Goal: Entertainment & Leisure: Browse casually

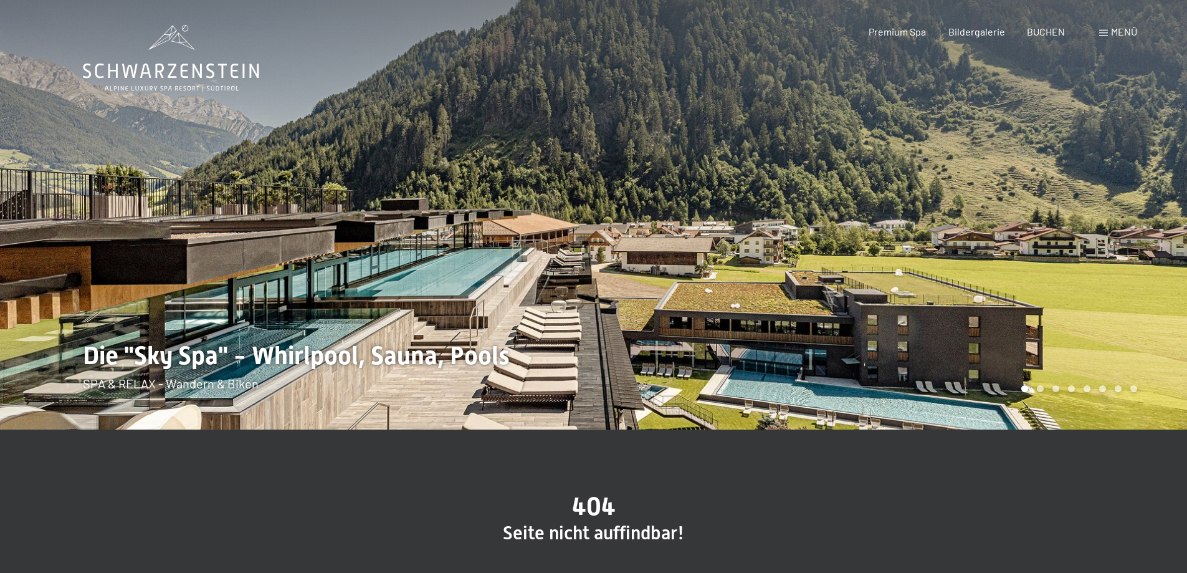
click at [1127, 34] on span "Menü" at bounding box center [1124, 32] width 26 height 12
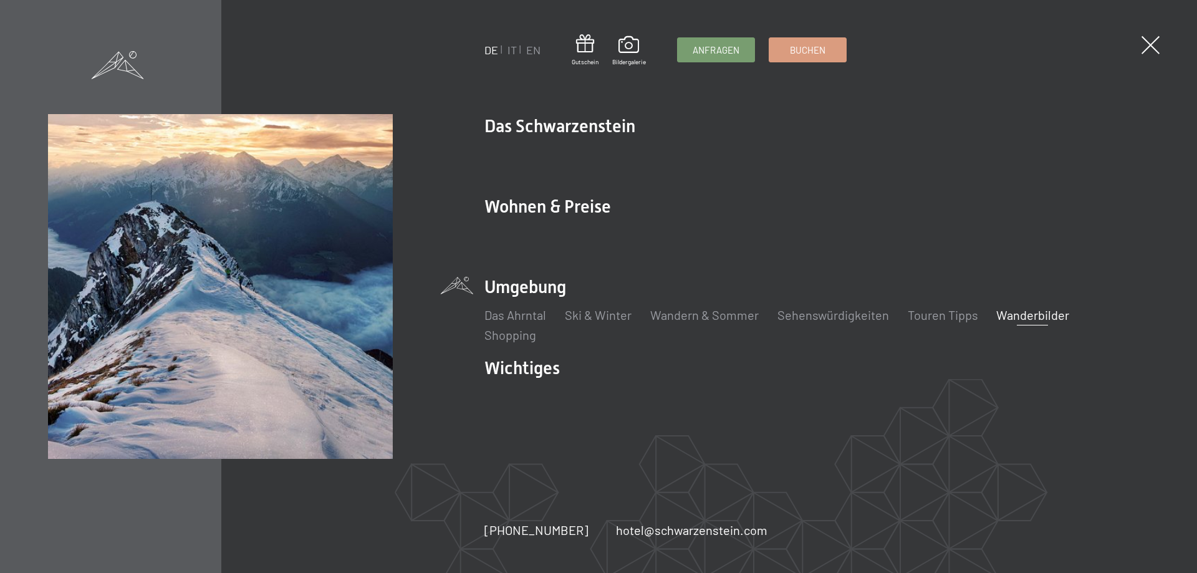
click at [1041, 315] on link "Wanderbilder" at bounding box center [1032, 314] width 73 height 15
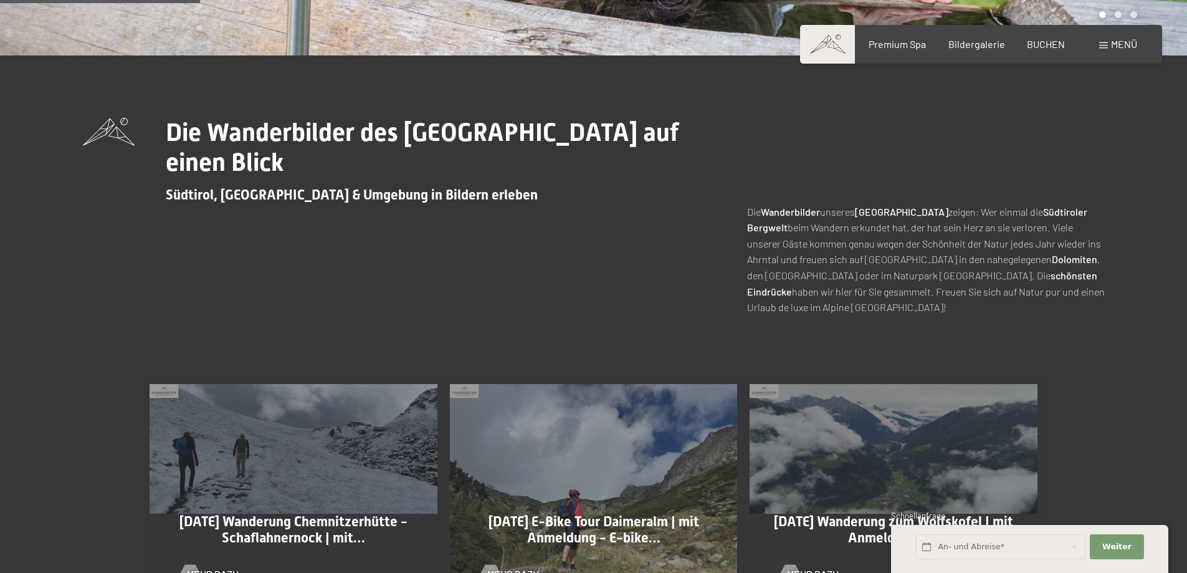
scroll to position [561, 0]
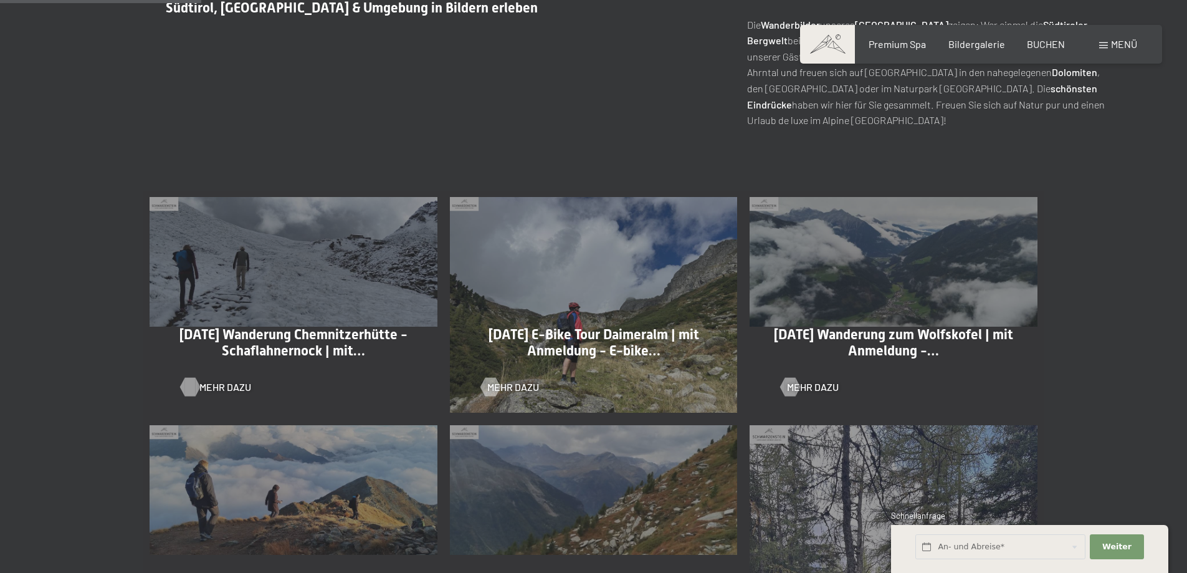
click at [220, 383] on span "Mehr dazu" at bounding box center [225, 387] width 52 height 14
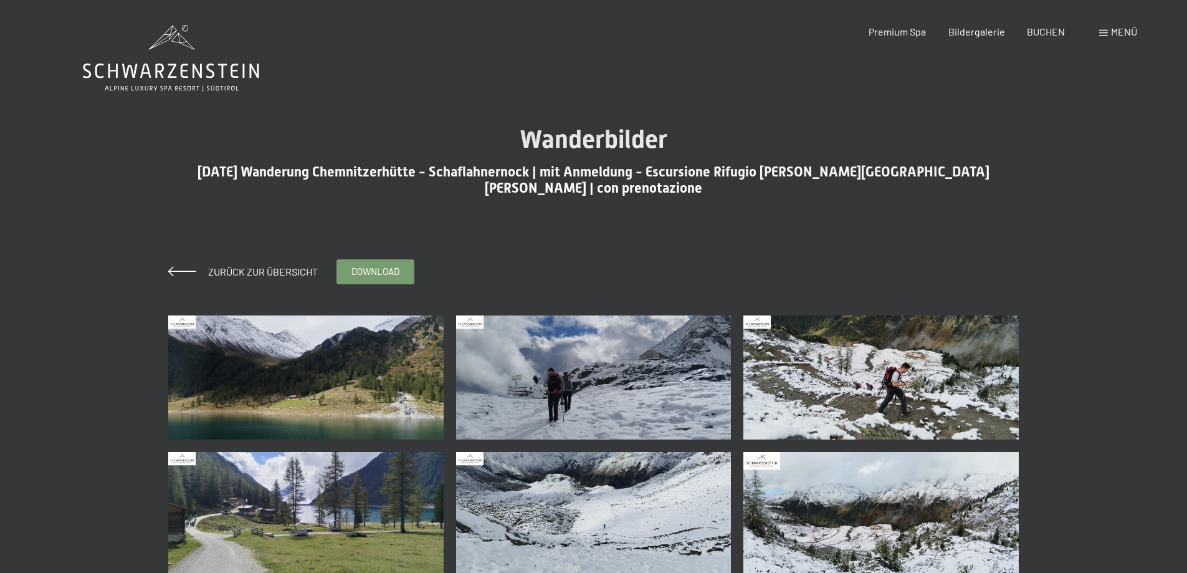
click at [348, 376] on img at bounding box center [305, 377] width 275 height 124
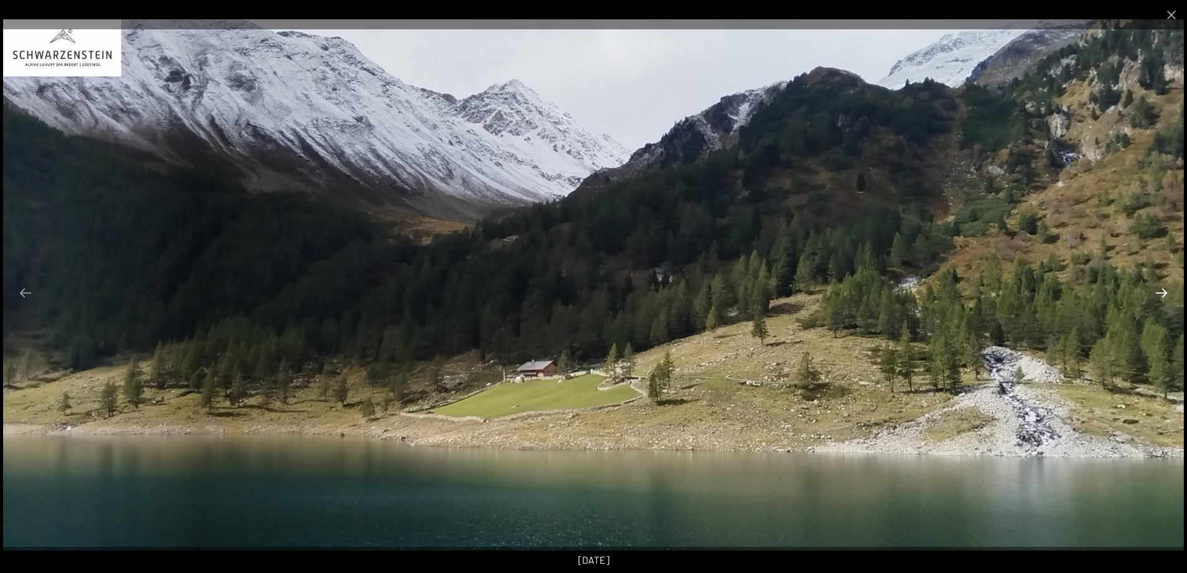
click at [1162, 295] on button "Next slide" at bounding box center [1162, 292] width 26 height 24
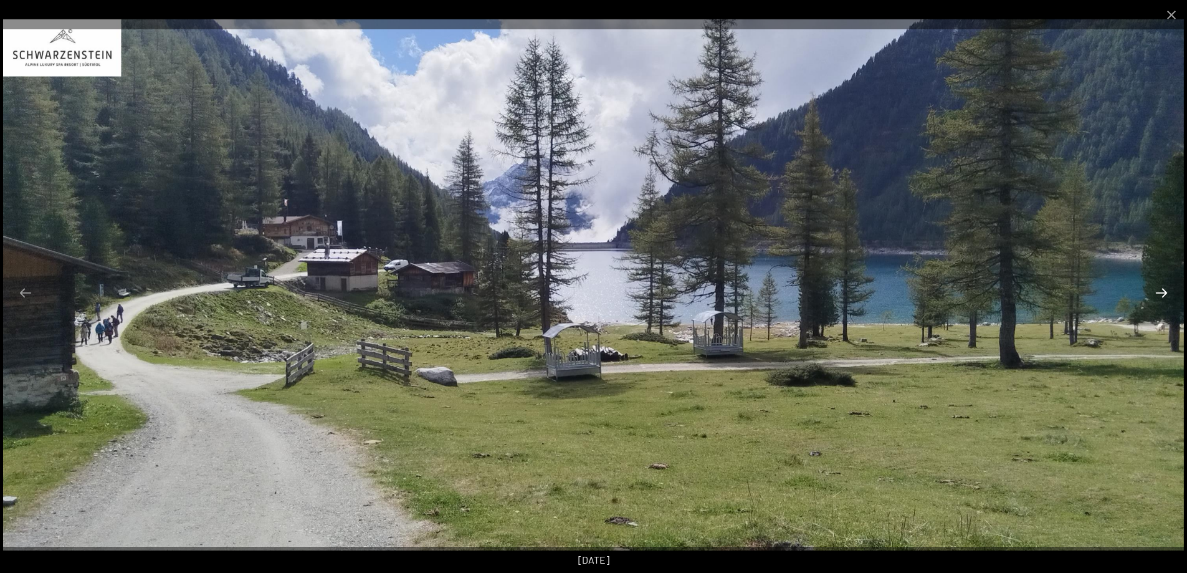
click at [1162, 295] on button "Next slide" at bounding box center [1162, 292] width 26 height 24
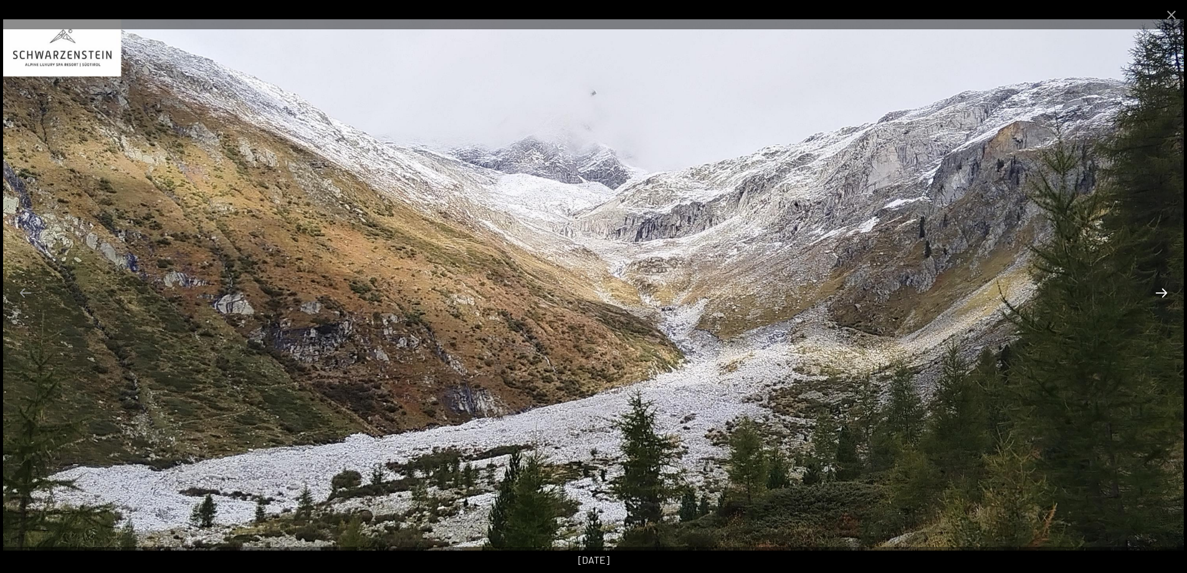
click at [1162, 295] on button "Next slide" at bounding box center [1162, 292] width 26 height 24
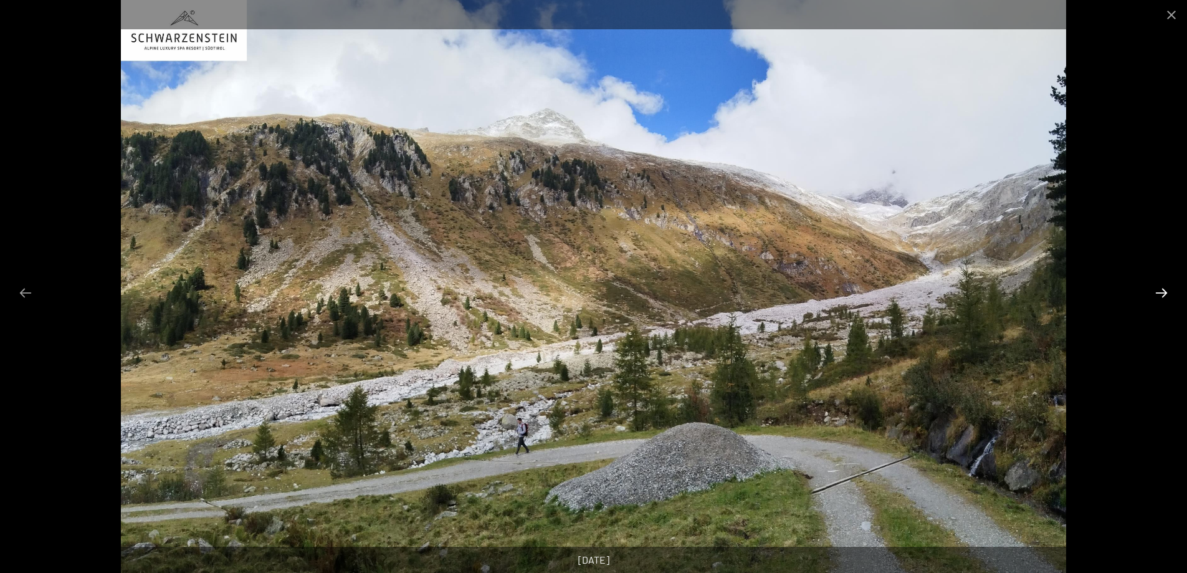
click at [1162, 295] on button "Next slide" at bounding box center [1162, 292] width 26 height 24
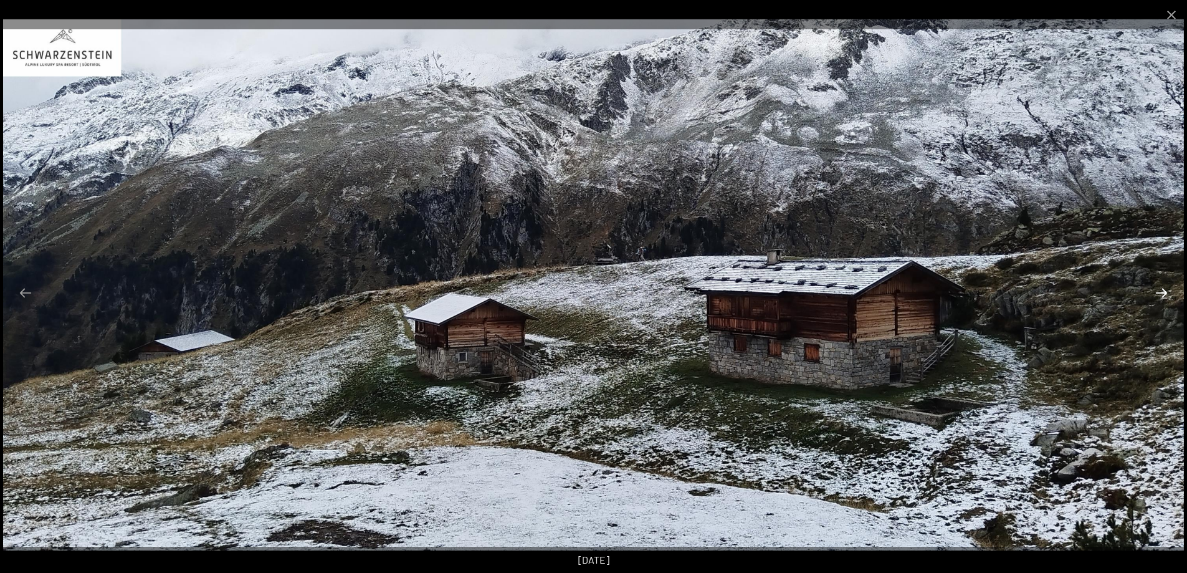
click at [1162, 295] on button "Next slide" at bounding box center [1162, 292] width 26 height 24
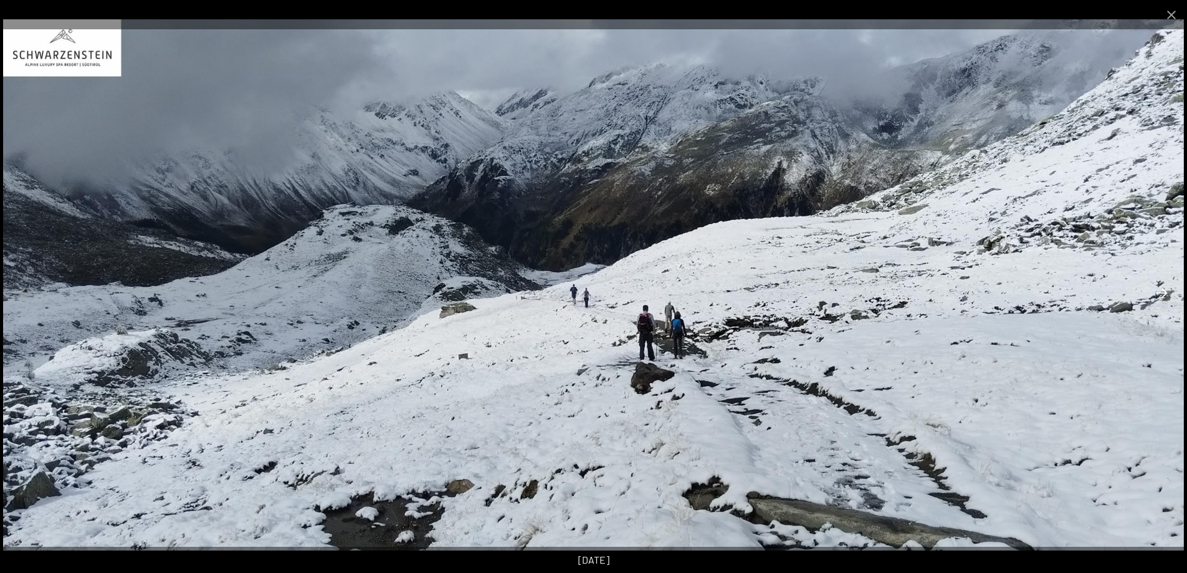
click at [1162, 295] on button "Next slide" at bounding box center [1162, 292] width 26 height 24
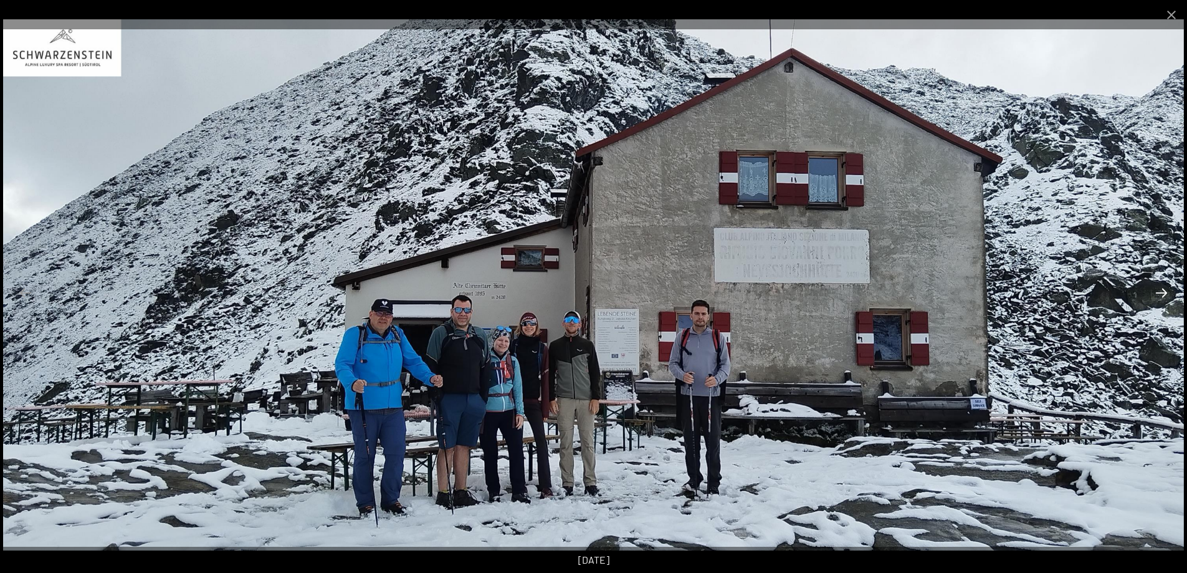
click at [1162, 295] on button "Next slide" at bounding box center [1162, 292] width 26 height 24
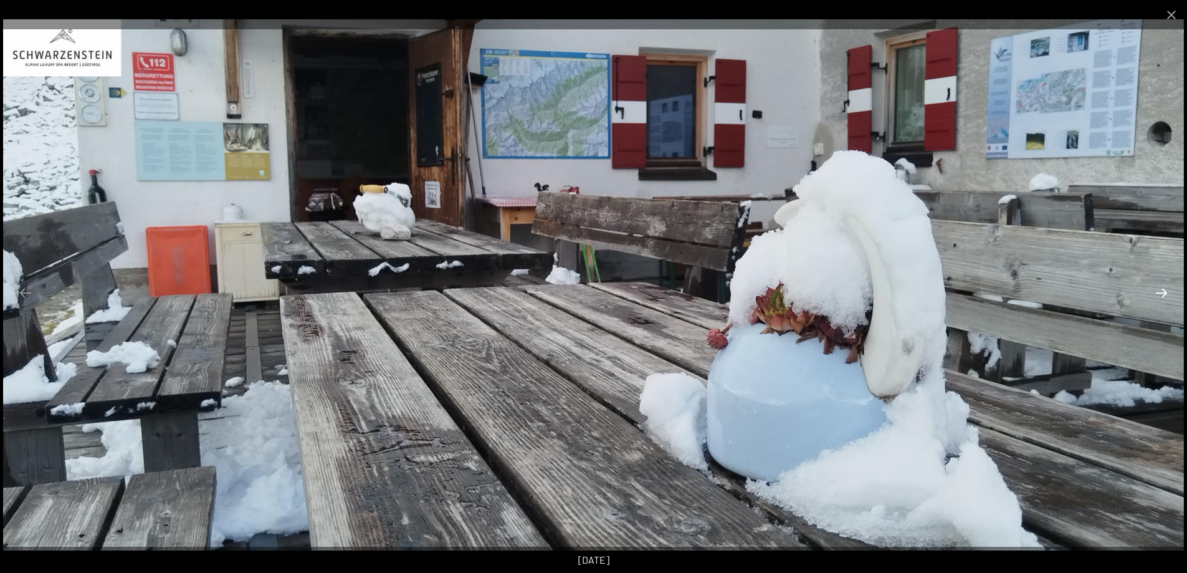
click at [1162, 295] on button "Next slide" at bounding box center [1162, 292] width 26 height 24
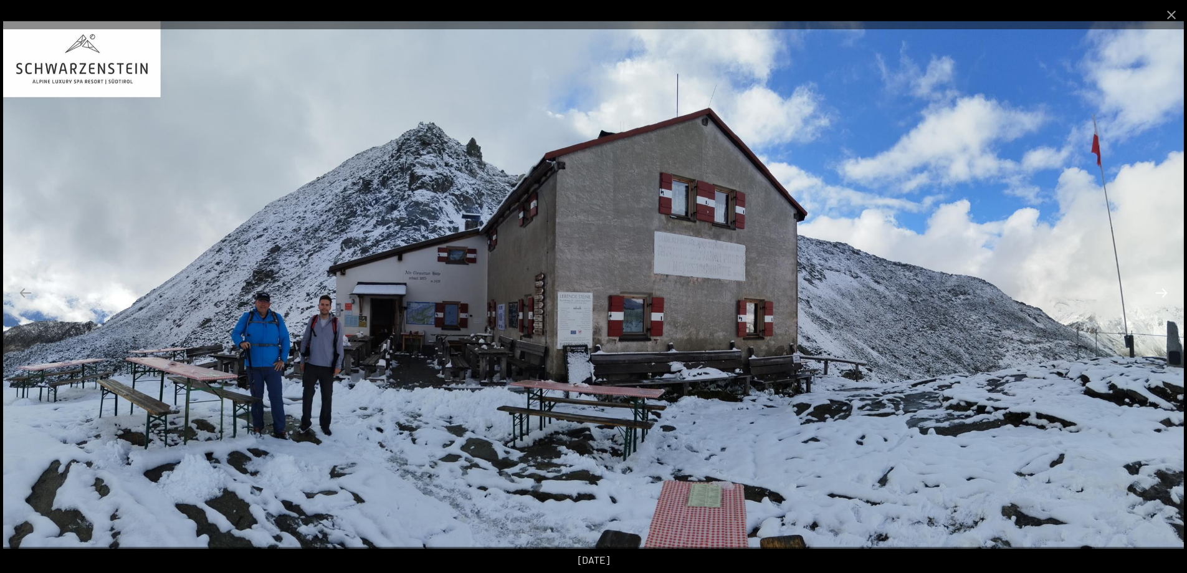
click at [1162, 293] on button "Next slide" at bounding box center [1162, 292] width 26 height 24
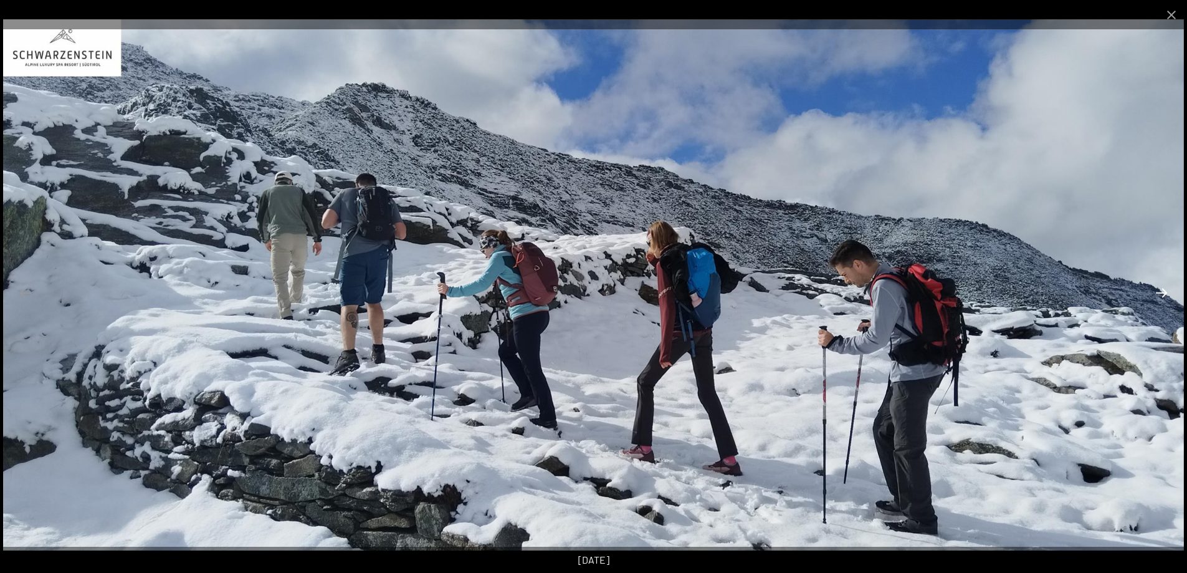
click at [1162, 293] on button "Next slide" at bounding box center [1162, 292] width 26 height 24
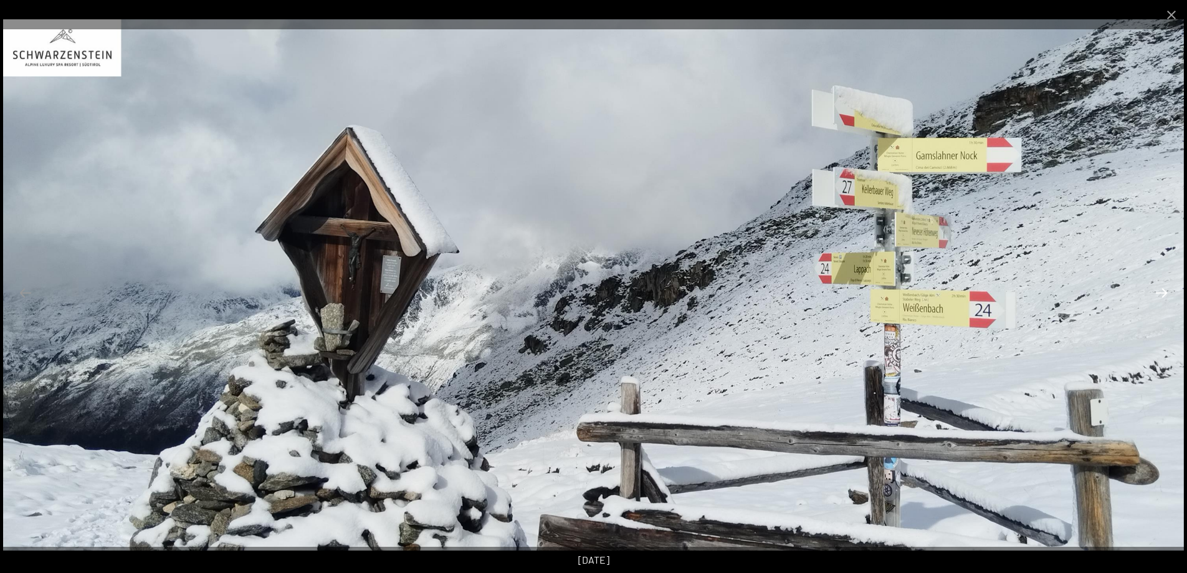
click at [1159, 300] on button "Next slide" at bounding box center [1162, 292] width 26 height 24
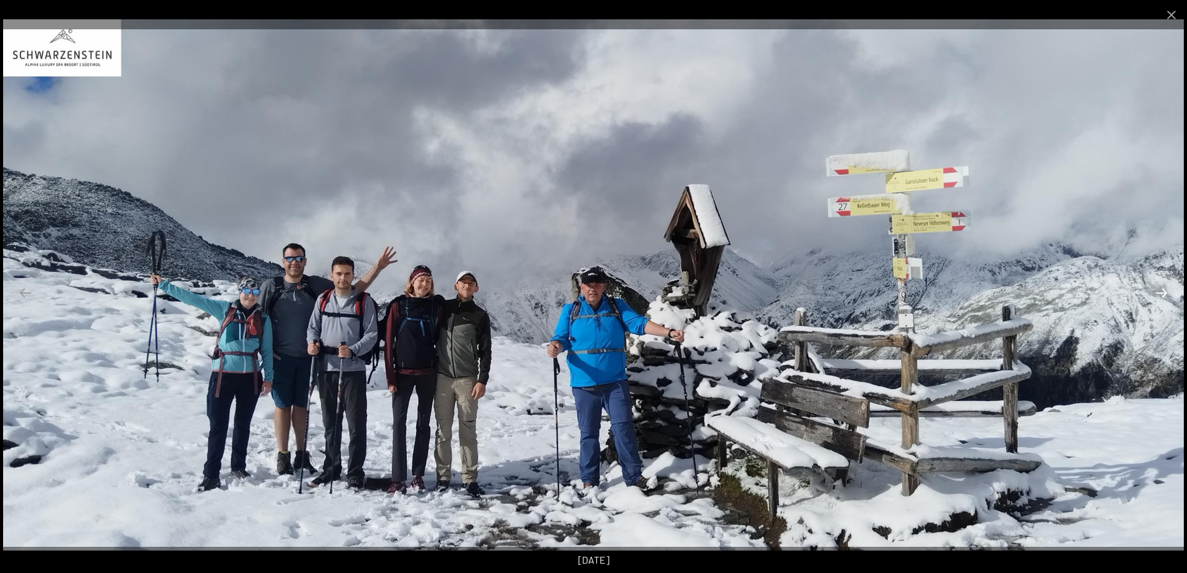
click at [1159, 300] on button "Next slide" at bounding box center [1162, 292] width 26 height 24
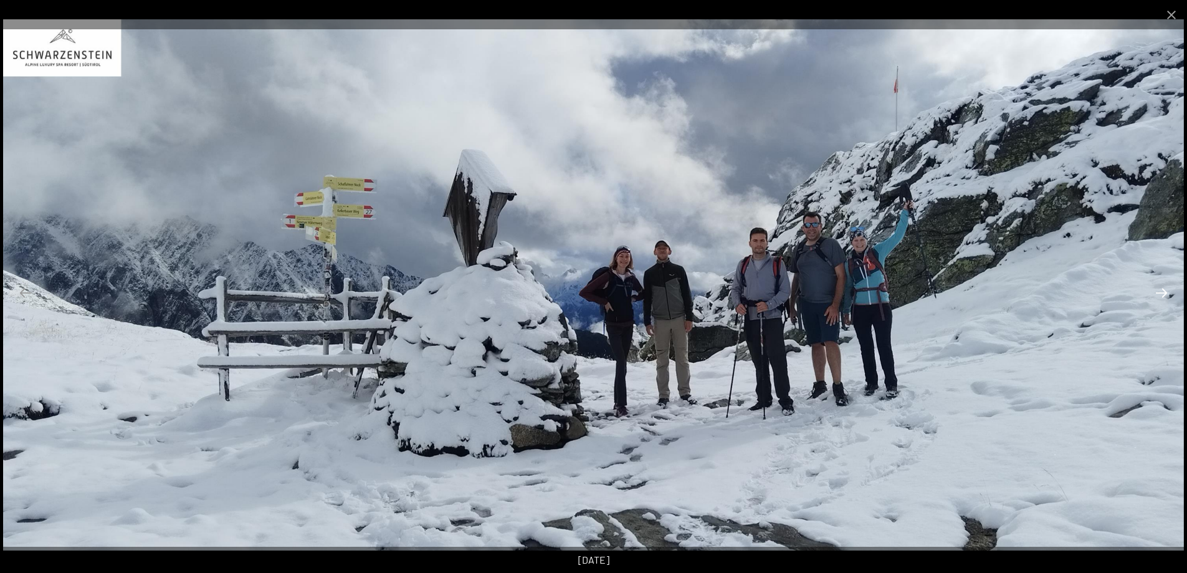
click at [1159, 300] on button "Next slide" at bounding box center [1162, 292] width 26 height 24
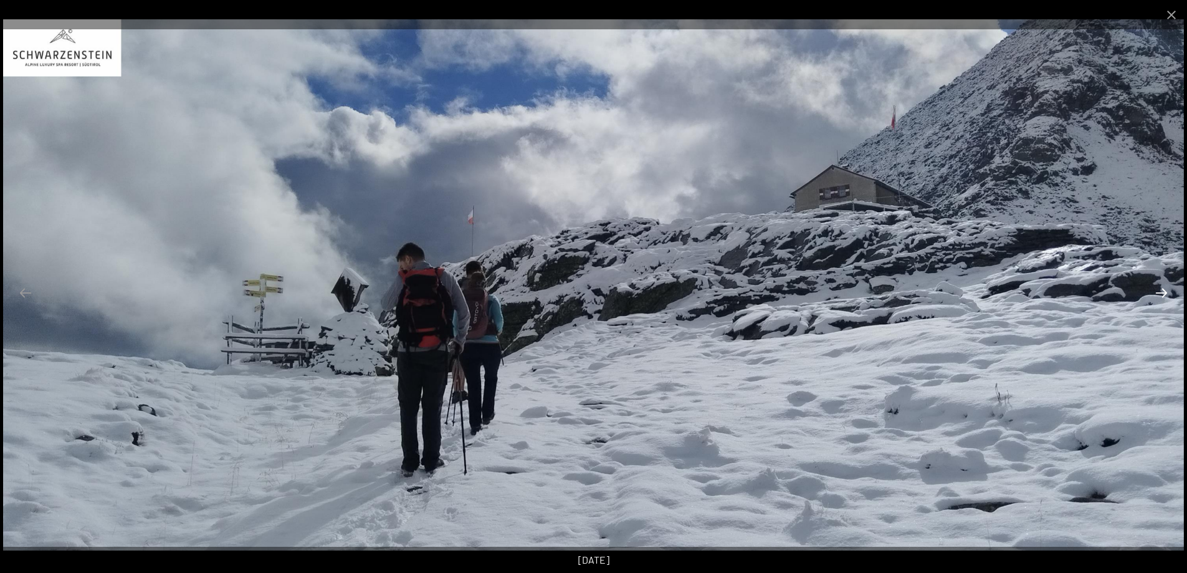
click at [1159, 300] on button "Next slide" at bounding box center [1162, 292] width 26 height 24
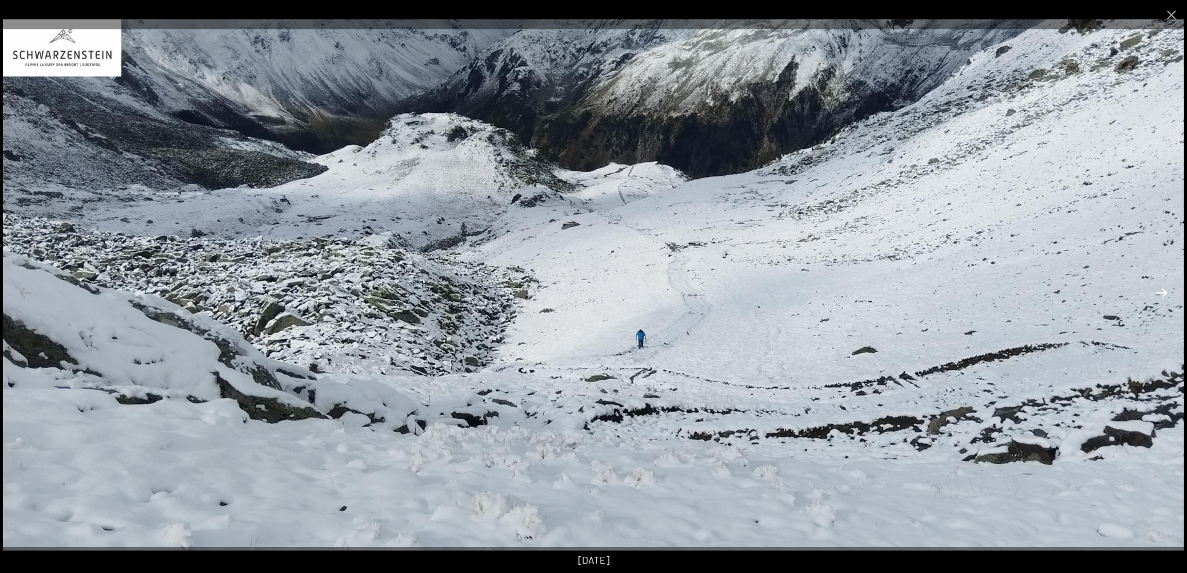
click at [1159, 300] on button "Next slide" at bounding box center [1162, 292] width 26 height 24
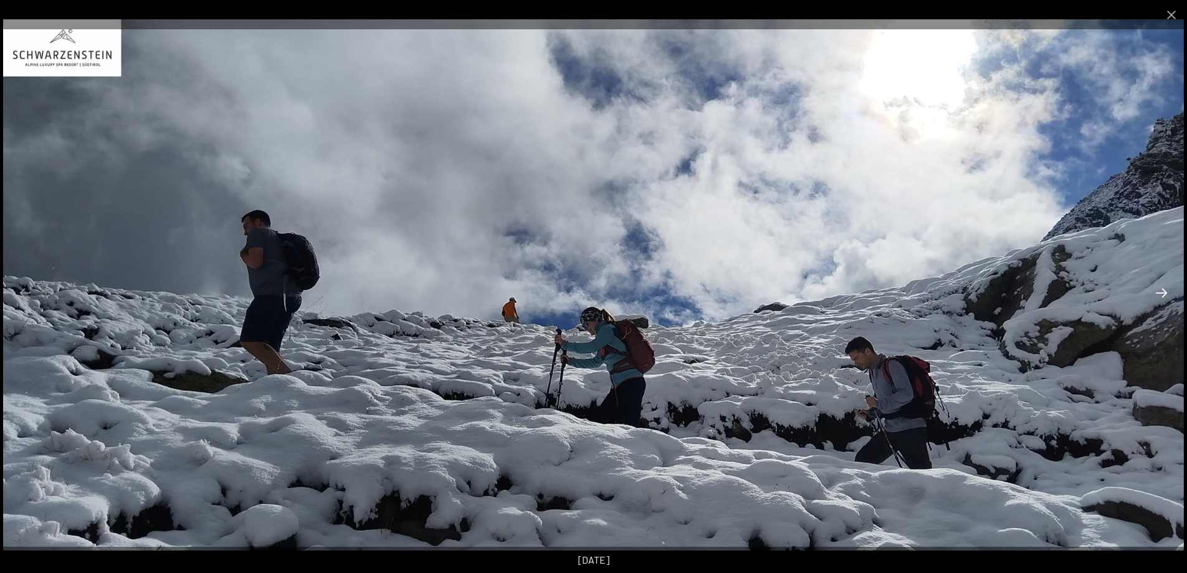
click at [1159, 300] on button "Next slide" at bounding box center [1162, 292] width 26 height 24
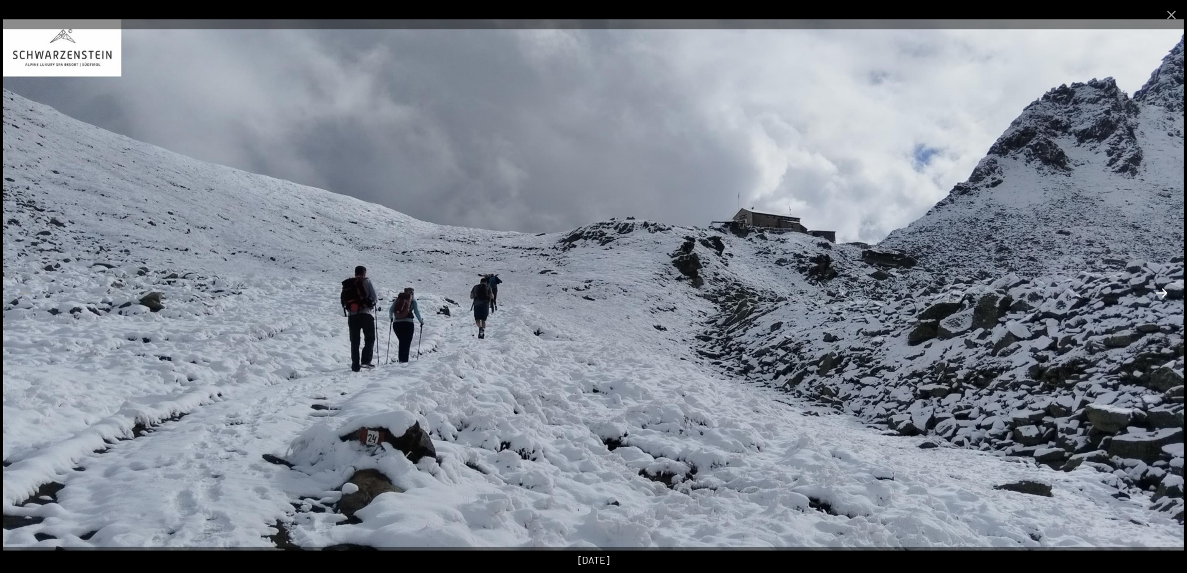
click at [1159, 300] on button "Next slide" at bounding box center [1162, 292] width 26 height 24
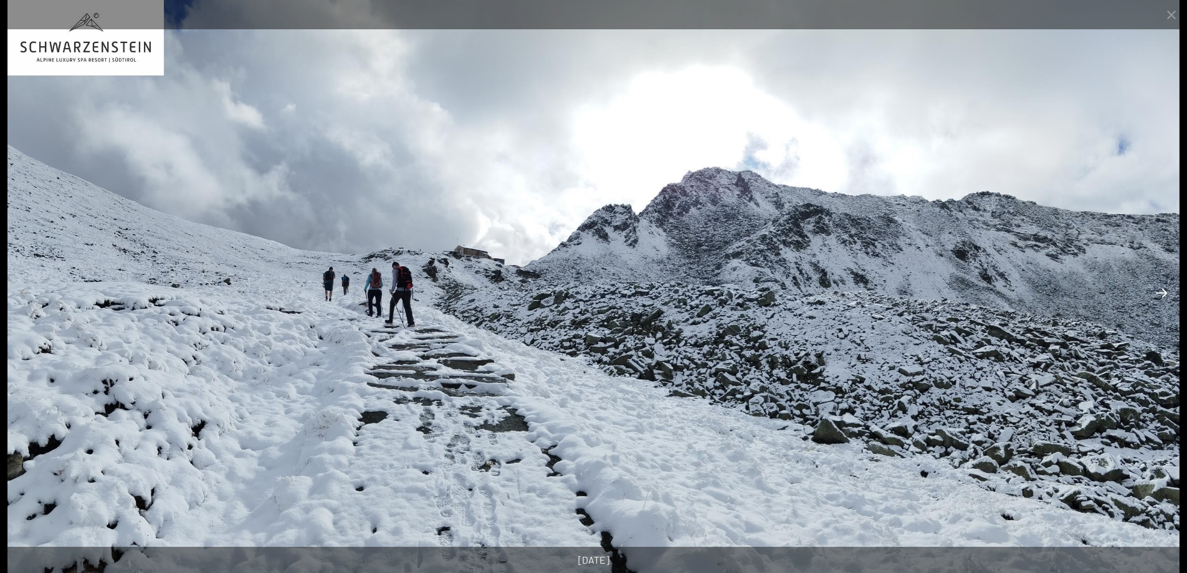
click at [1159, 300] on button "Next slide" at bounding box center [1162, 292] width 26 height 24
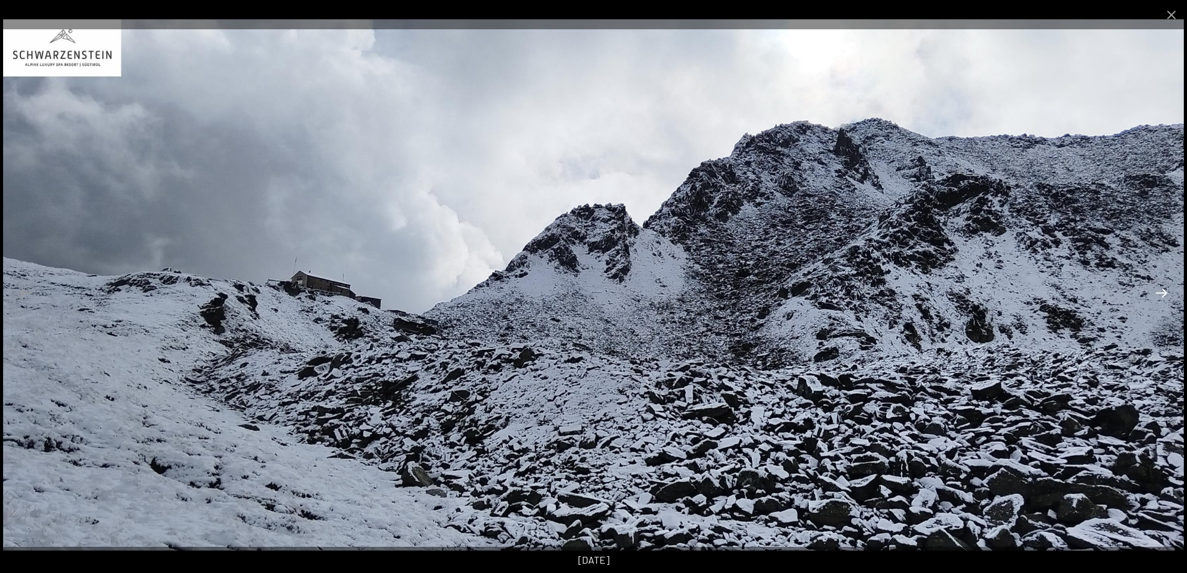
click at [1159, 300] on button "Next slide" at bounding box center [1162, 292] width 26 height 24
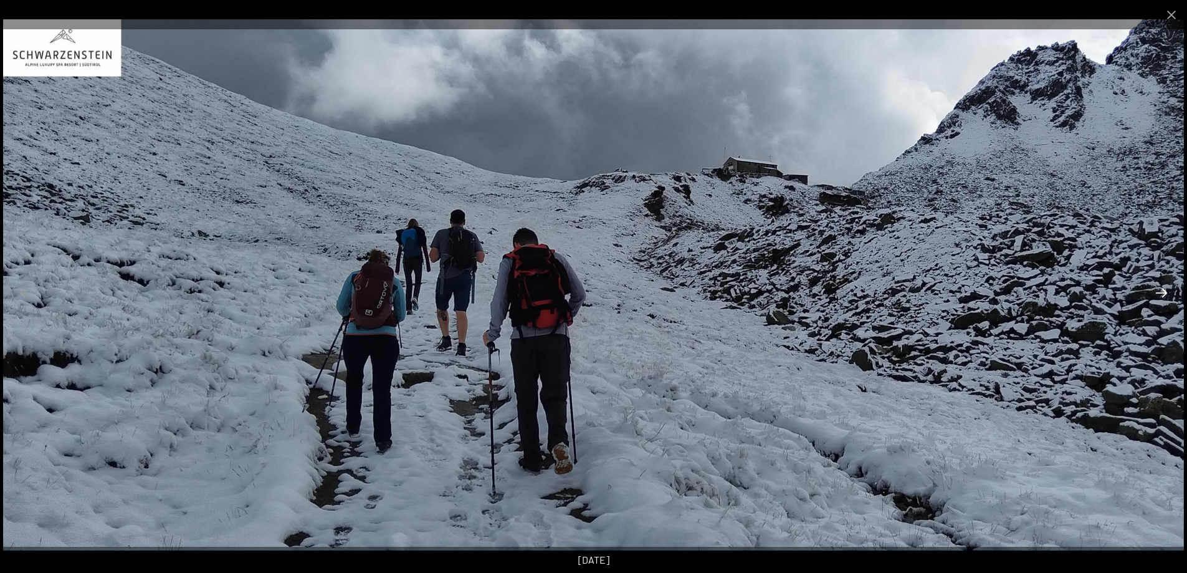
click at [1159, 300] on button "Next slide" at bounding box center [1162, 292] width 26 height 24
